Goal: Find specific page/section: Find specific page/section

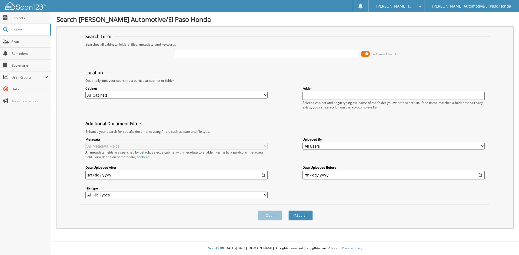
click at [207, 54] on input "text" at bounding box center [267, 54] width 182 height 8
type input "[PERSON_NAME]"
click at [303, 217] on button "Search" at bounding box center [300, 216] width 24 height 10
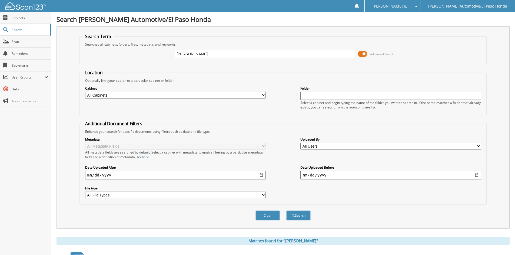
scroll to position [120, 0]
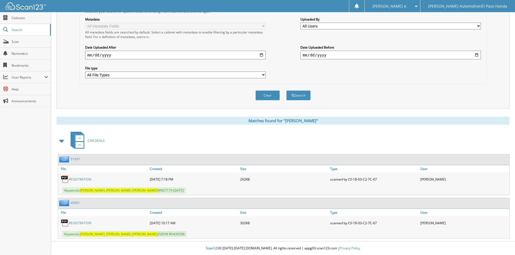
click at [78, 158] on link "51997" at bounding box center [74, 159] width 9 height 5
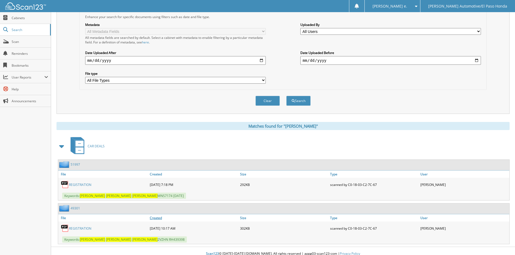
scroll to position [120, 0]
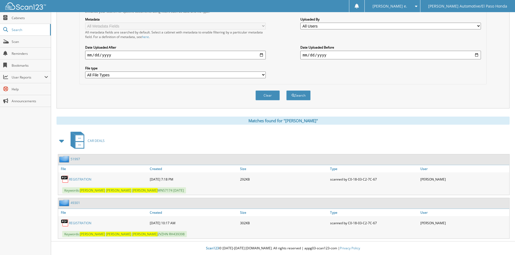
click at [73, 159] on link "51997" at bounding box center [74, 159] width 9 height 5
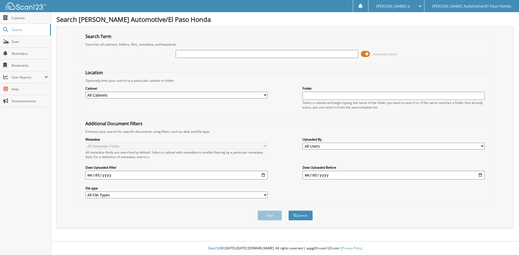
click at [197, 55] on input "text" at bounding box center [267, 54] width 182 height 8
type input "51997"
click at [301, 214] on button "Search" at bounding box center [300, 216] width 24 height 10
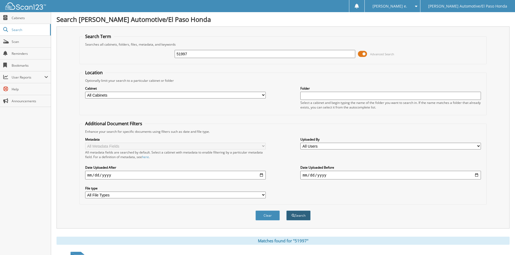
click at [302, 216] on button "Search" at bounding box center [298, 216] width 24 height 10
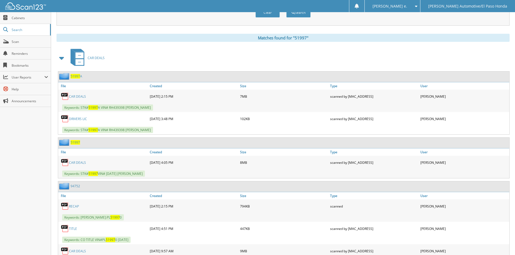
scroll to position [243, 0]
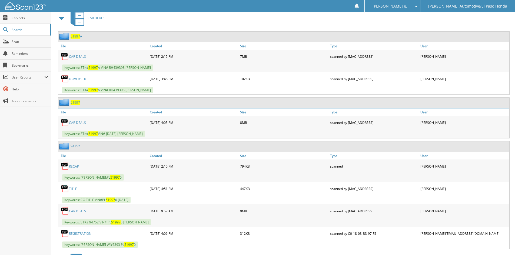
click at [75, 102] on span "51997" at bounding box center [74, 102] width 9 height 5
